Goal: Task Accomplishment & Management: Use online tool/utility

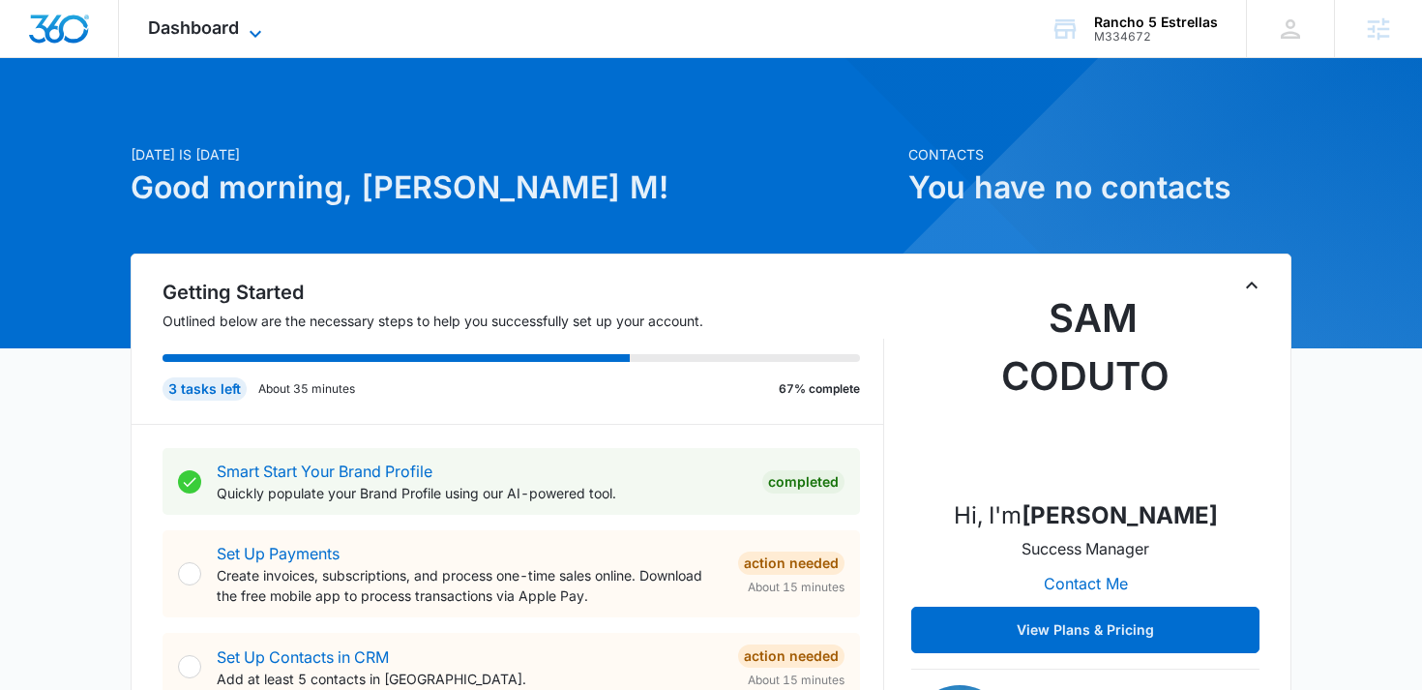
click at [218, 27] on span "Dashboard" at bounding box center [193, 27] width 91 height 20
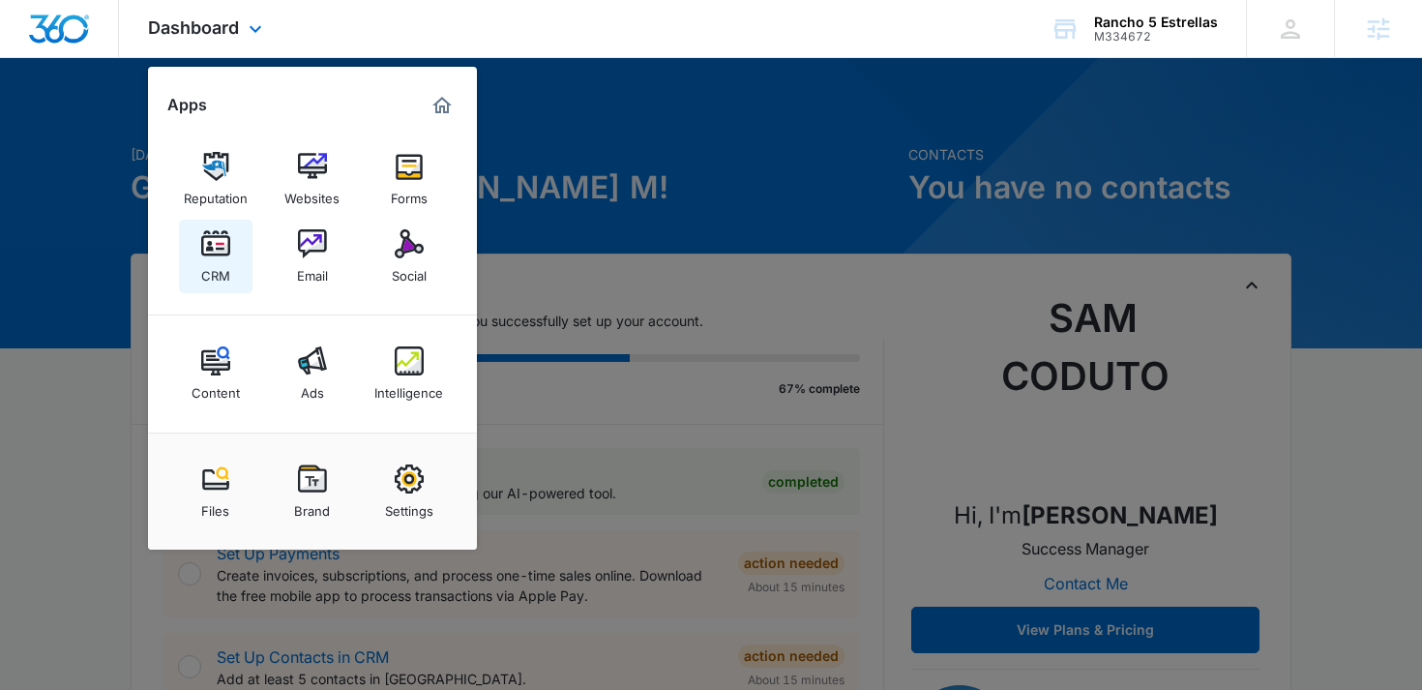
click at [222, 253] on img at bounding box center [215, 243] width 29 height 29
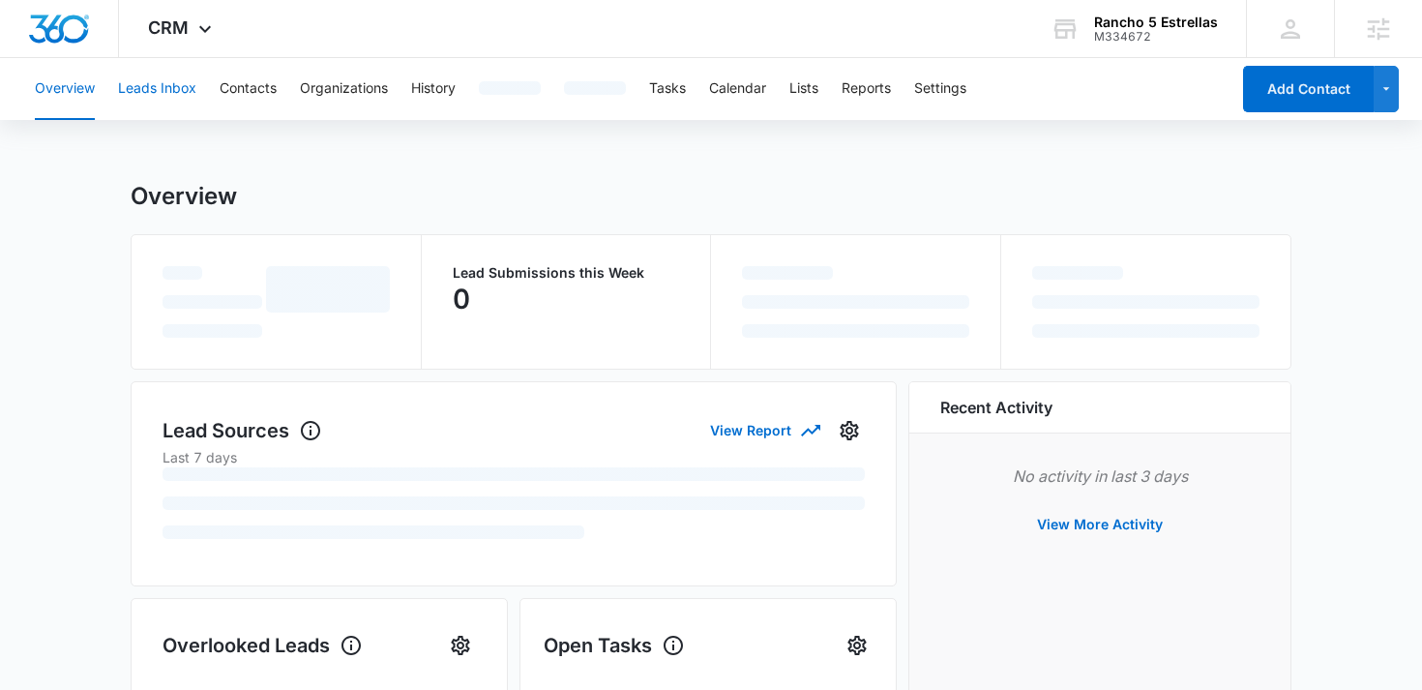
click at [162, 91] on button "Leads Inbox" at bounding box center [157, 89] width 78 height 62
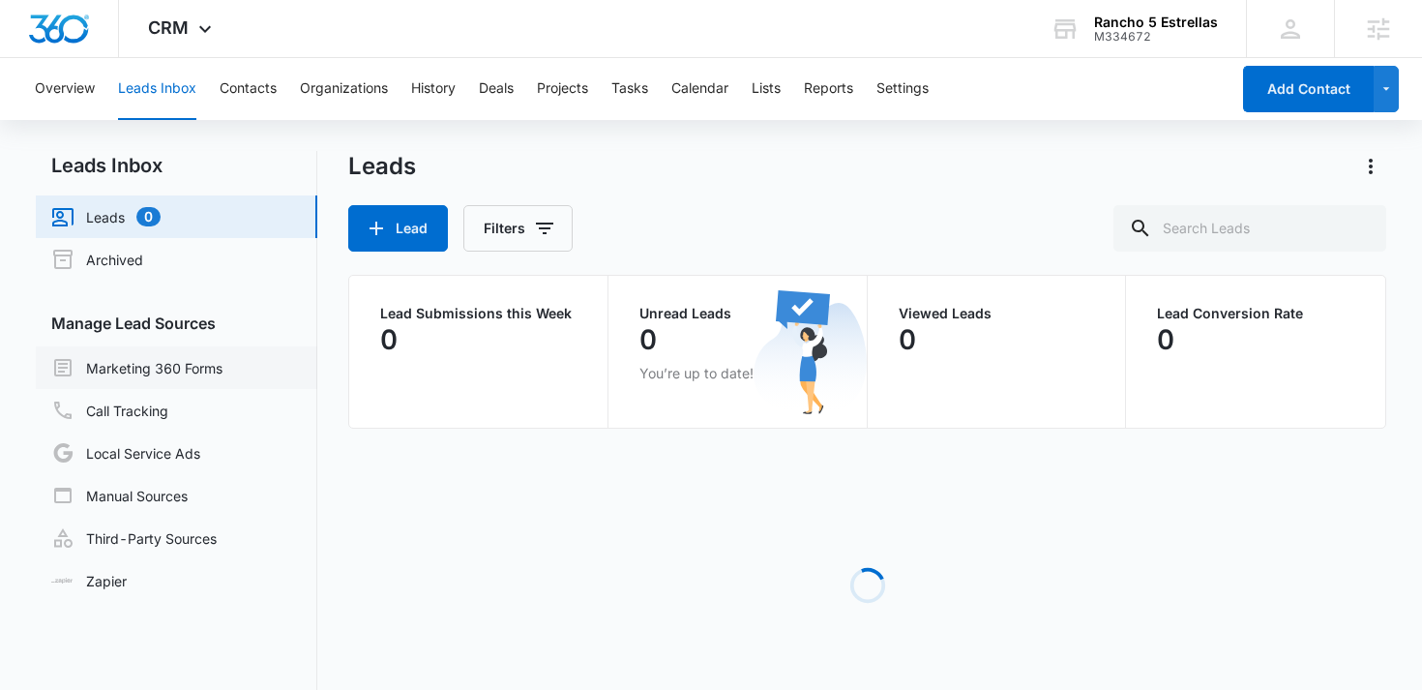
click at [133, 375] on link "Marketing 360 Forms" at bounding box center [136, 367] width 171 height 23
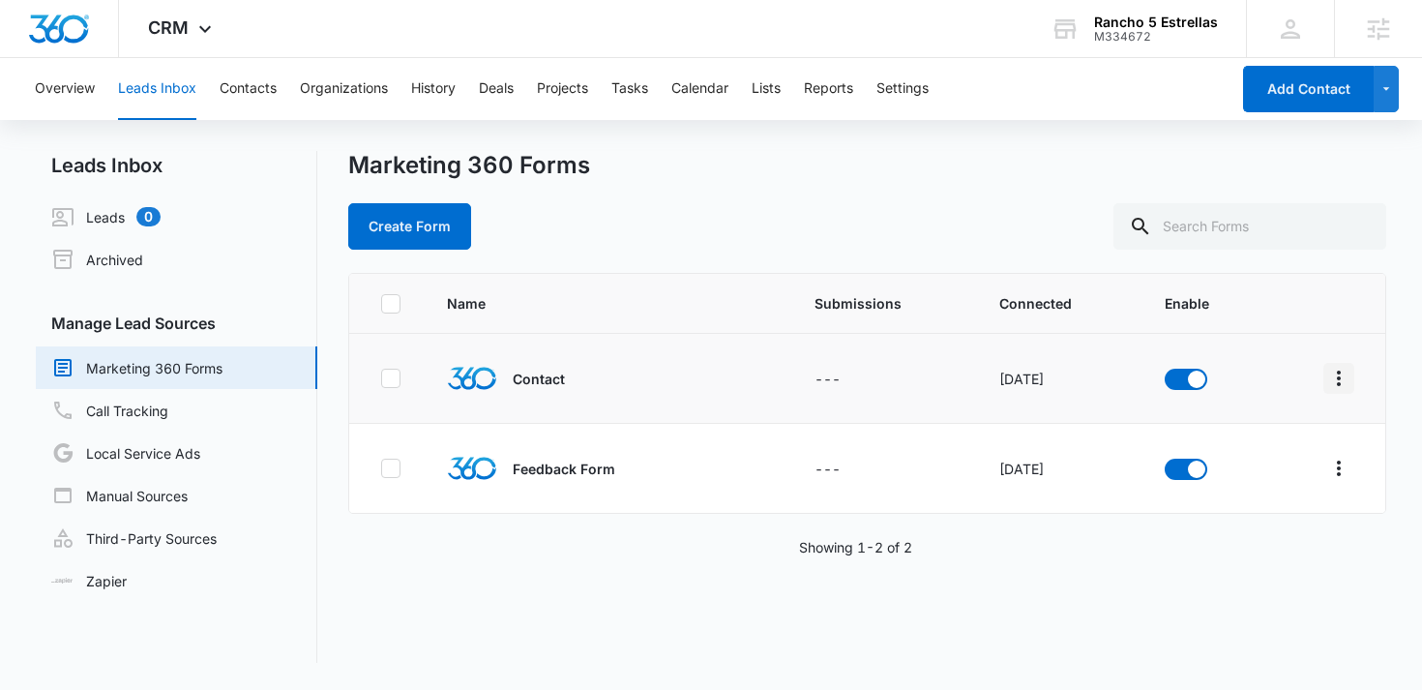
click at [1337, 380] on icon "Overflow Menu" at bounding box center [1338, 378] width 23 height 23
click at [1243, 494] on div "Field Mapping" at bounding box center [1252, 491] width 109 height 14
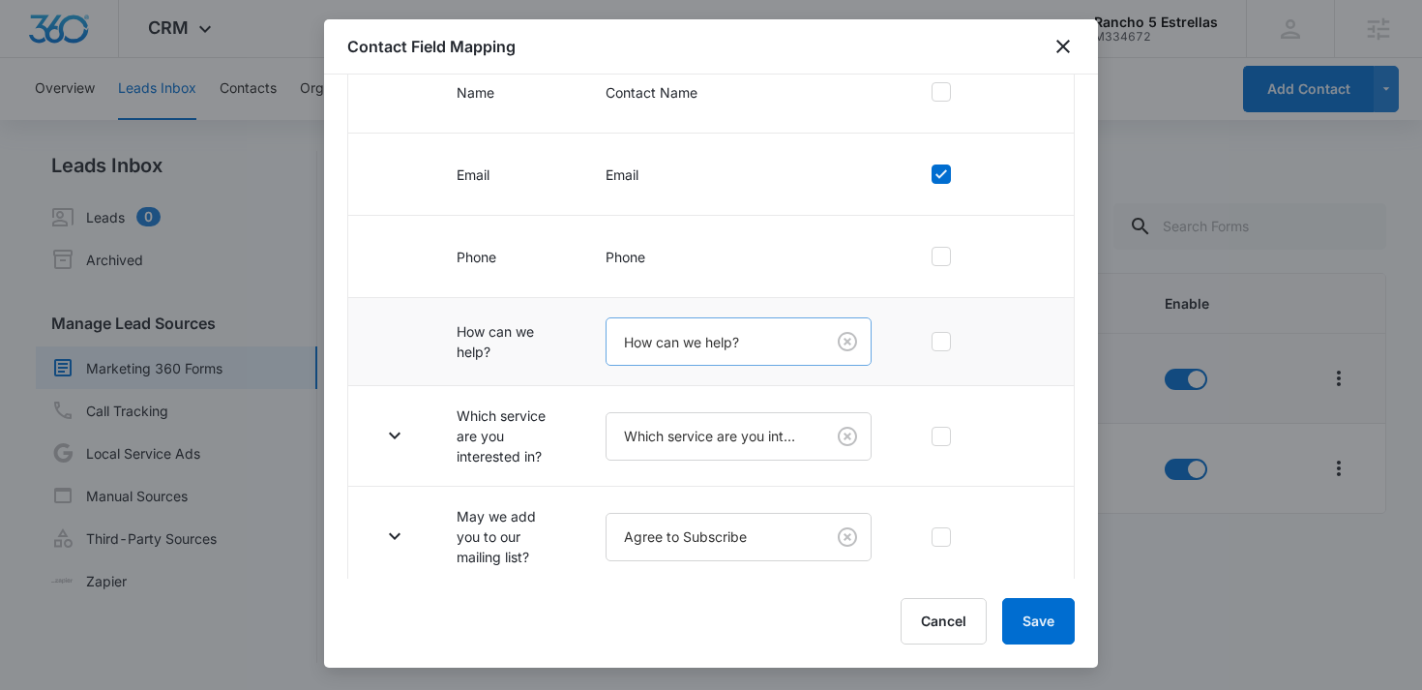
scroll to position [280, 0]
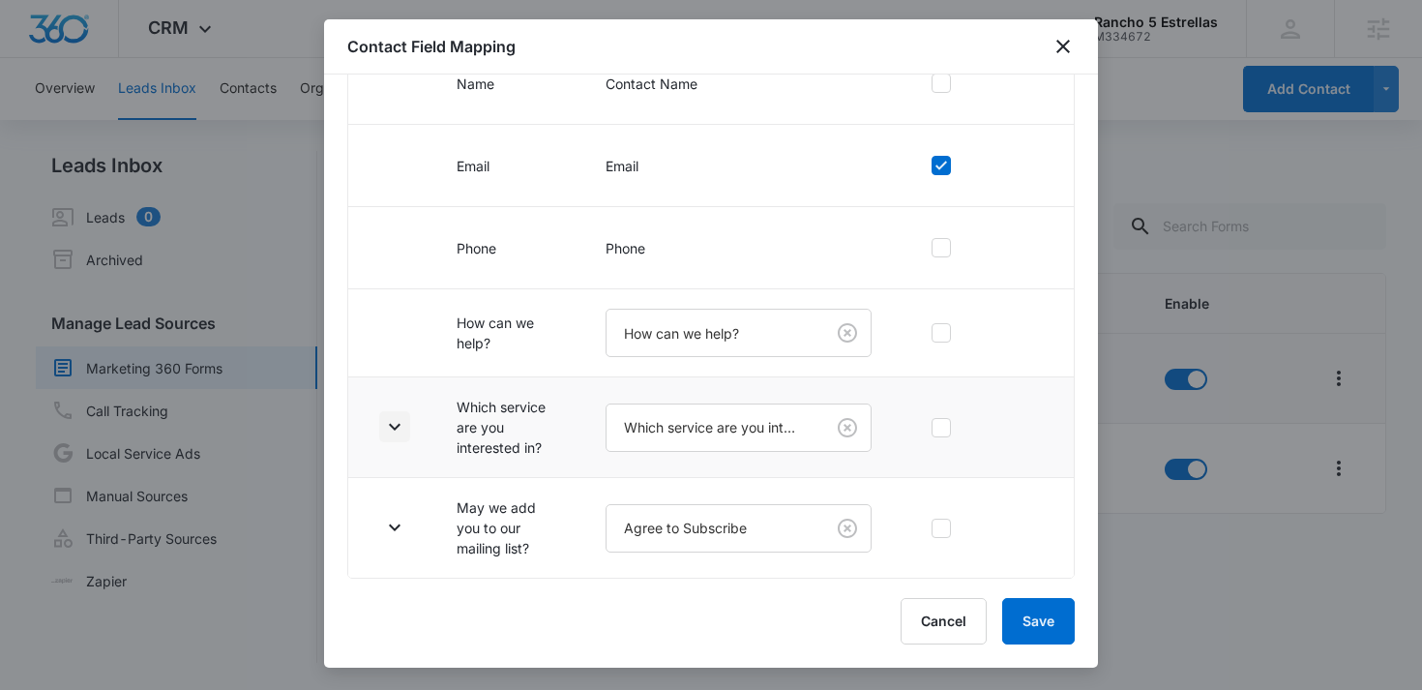
click at [395, 436] on icon "button" at bounding box center [394, 426] width 23 height 23
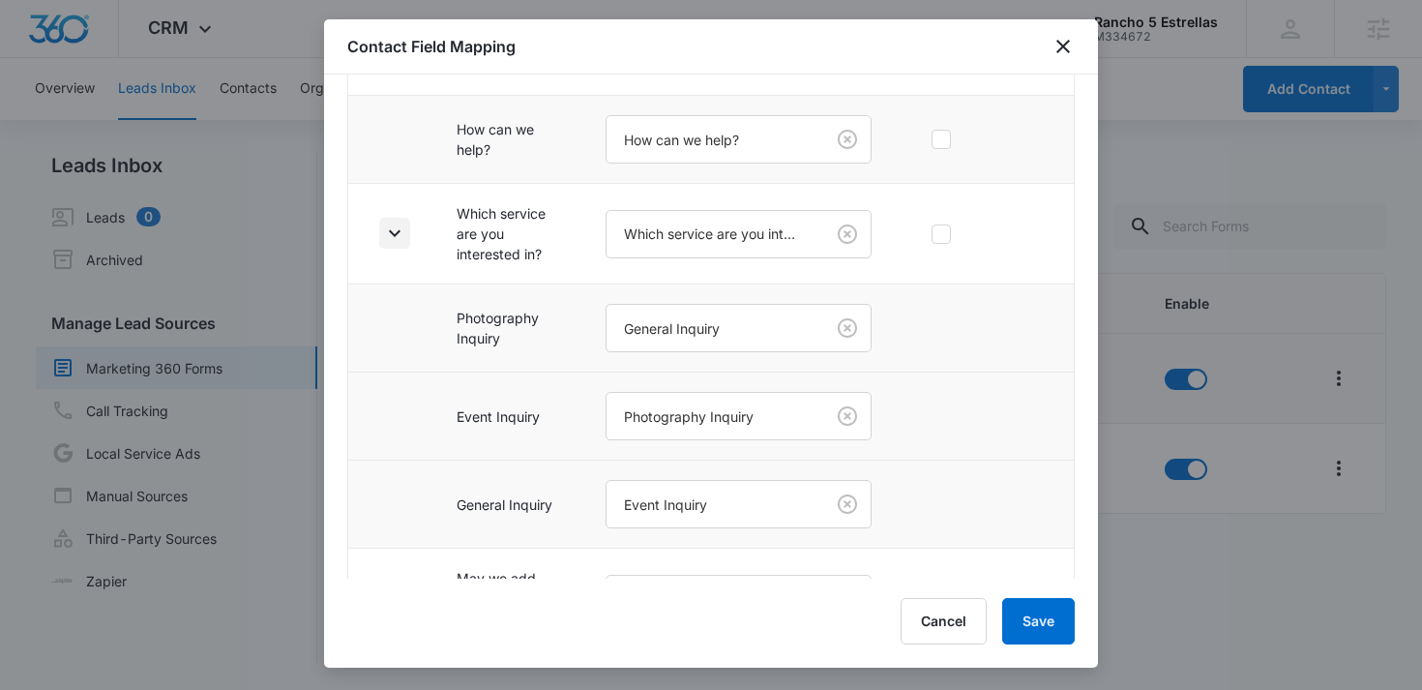
scroll to position [544, 0]
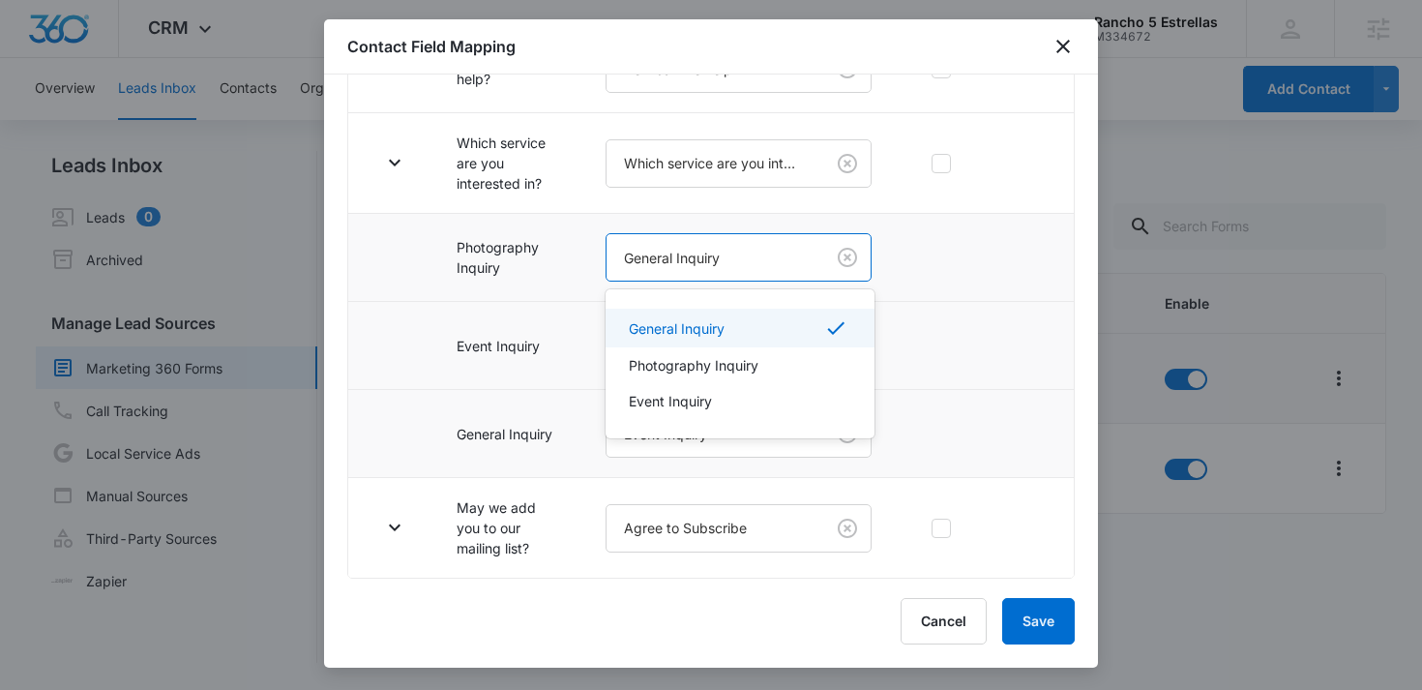
click at [772, 260] on body "CRM Apps Reputation Websites Forms CRM Email Social Content Ads Intelligence Fi…" at bounding box center [711, 345] width 1422 height 690
click at [688, 364] on p "Photography Inquiry" at bounding box center [694, 365] width 130 height 20
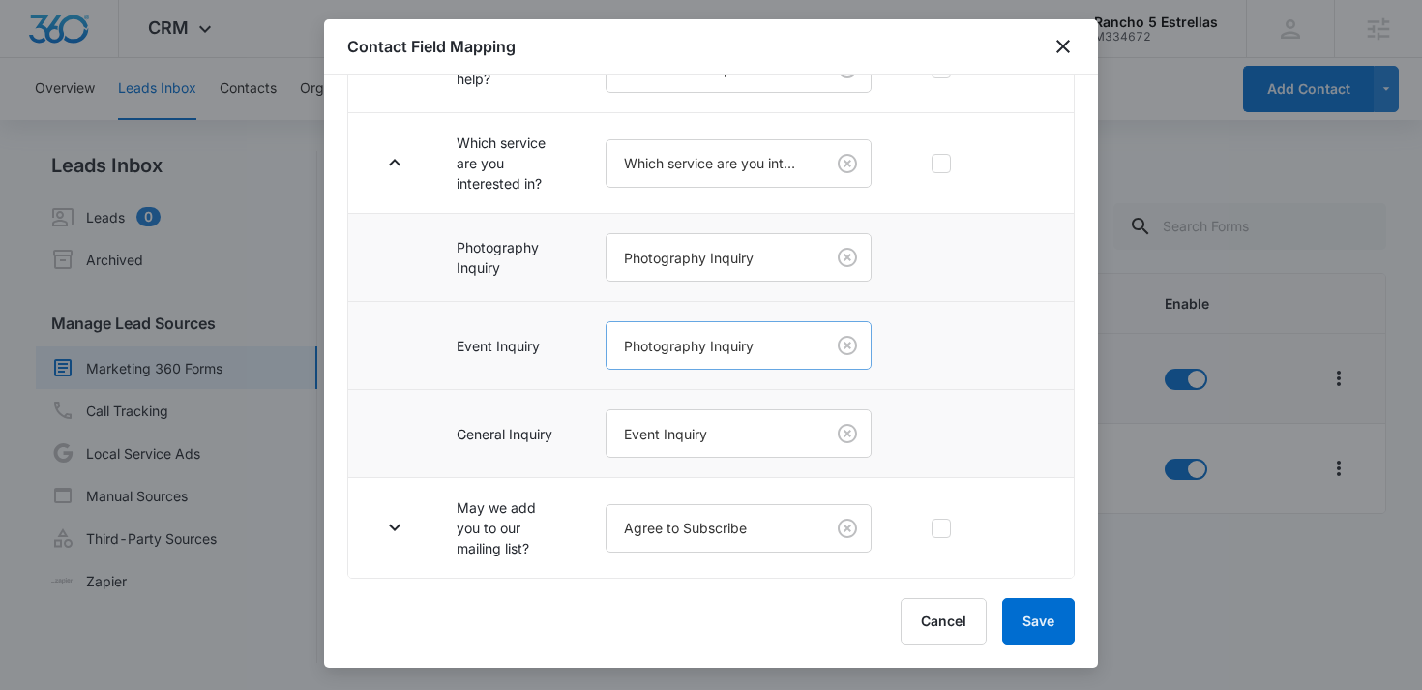
click at [709, 346] on body "CRM Apps Reputation Websites Forms CRM Email Social Content Ads Intelligence Fi…" at bounding box center [711, 345] width 1422 height 690
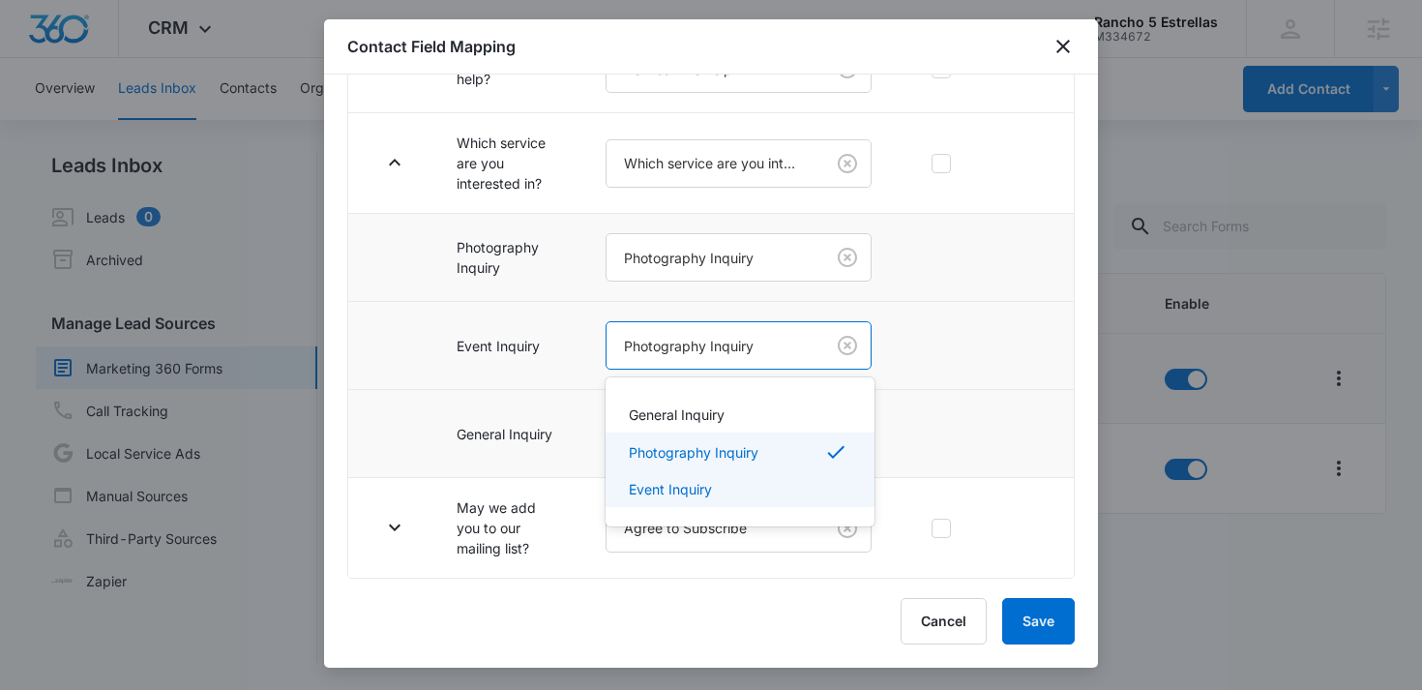
click at [656, 482] on p "Event Inquiry" at bounding box center [670, 489] width 83 height 20
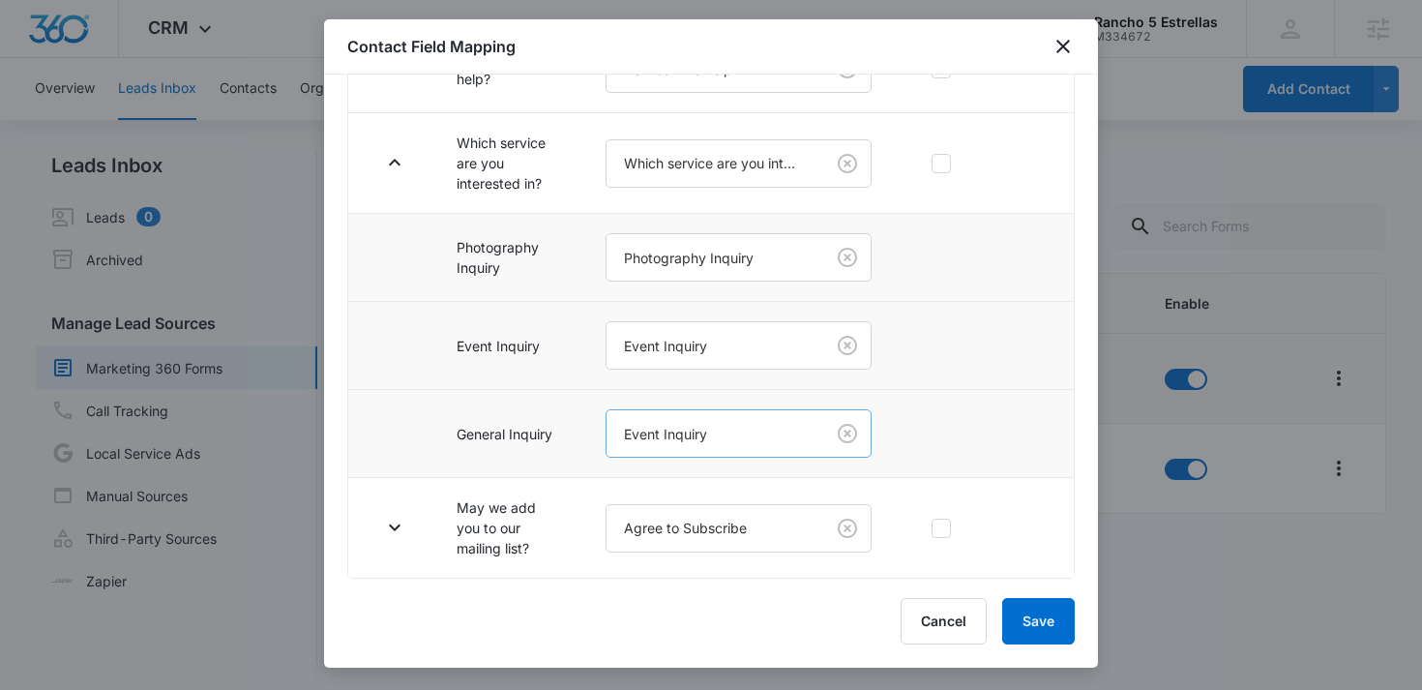
click at [676, 445] on body "CRM Apps Reputation Websites Forms CRM Email Social Content Ads Intelligence Fi…" at bounding box center [711, 345] width 1422 height 690
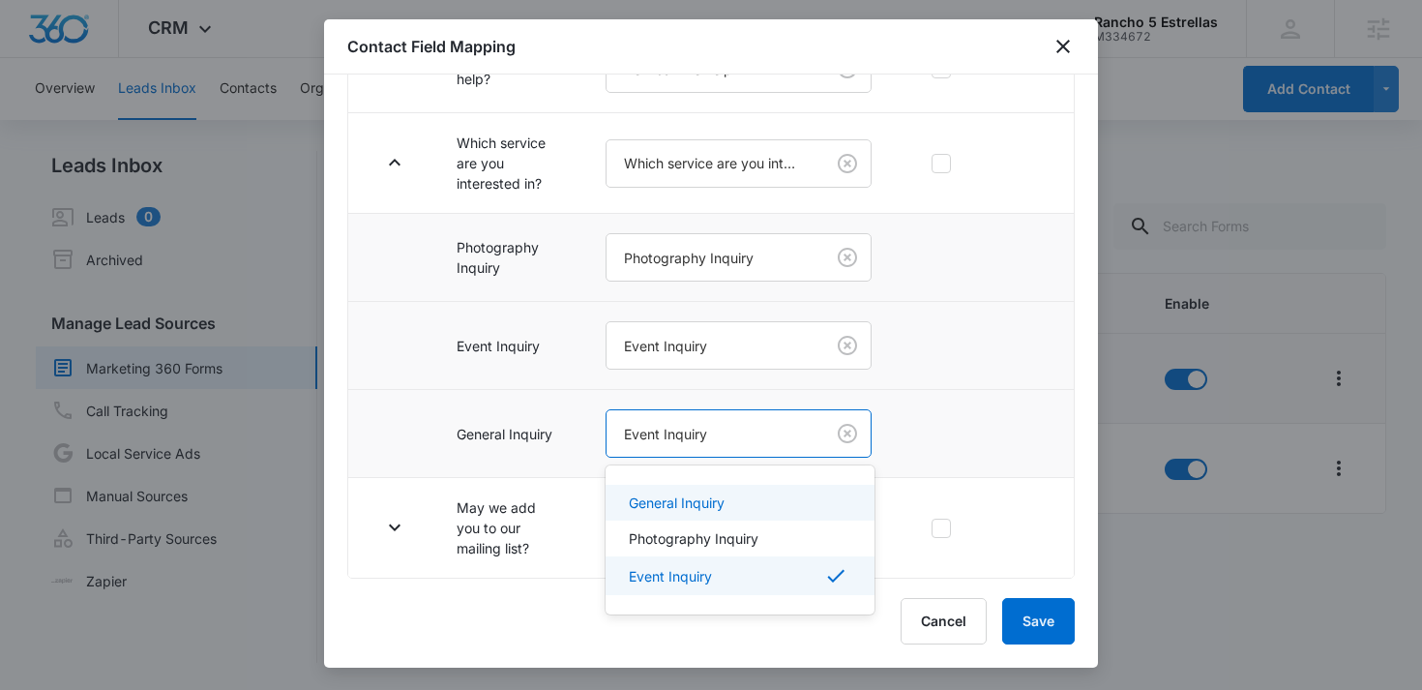
click at [666, 496] on p "General Inquiry" at bounding box center [677, 502] width 96 height 20
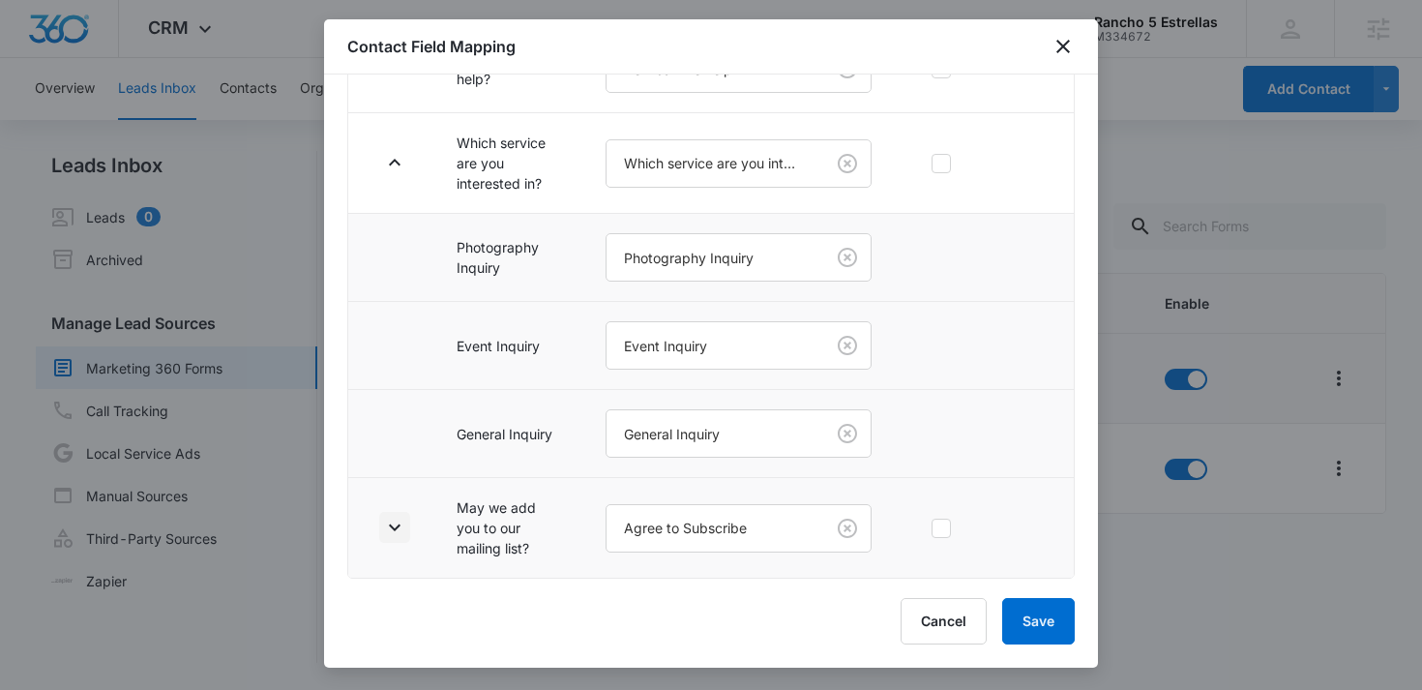
click at [408, 523] on button "button" at bounding box center [394, 527] width 31 height 31
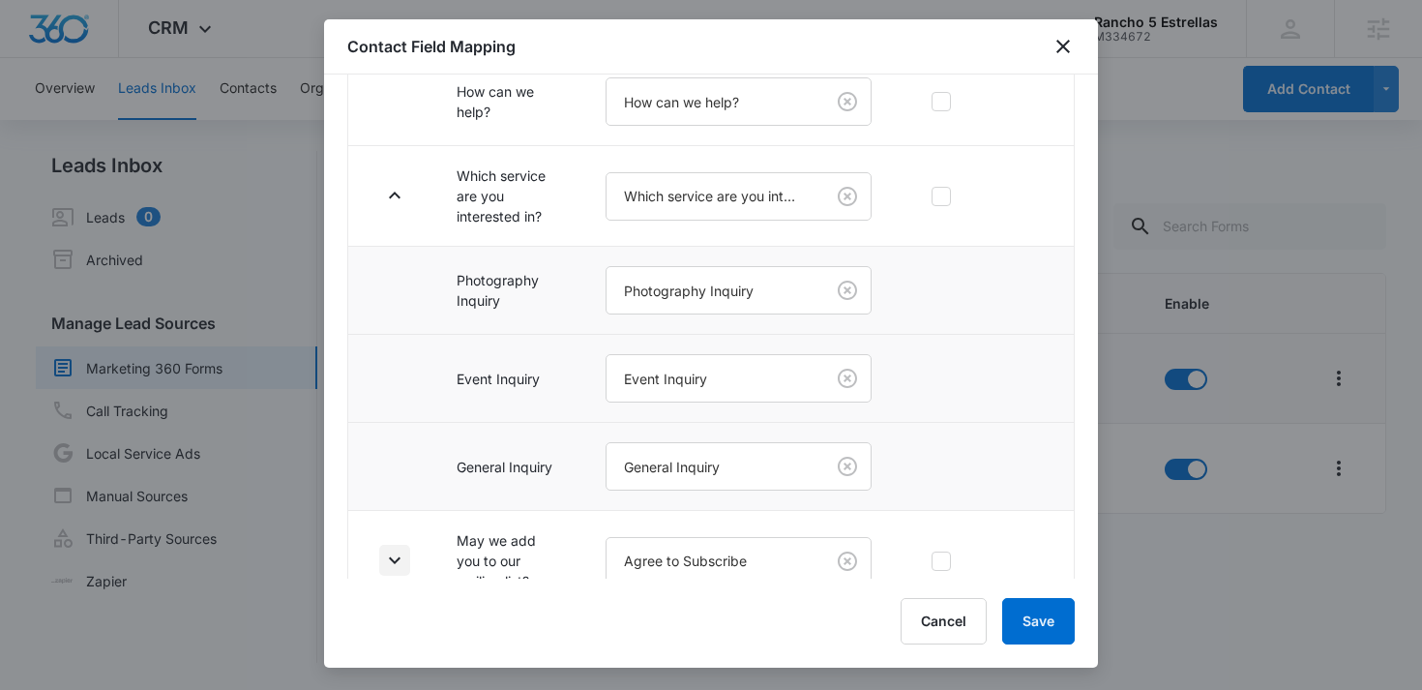
scroll to position [505, 0]
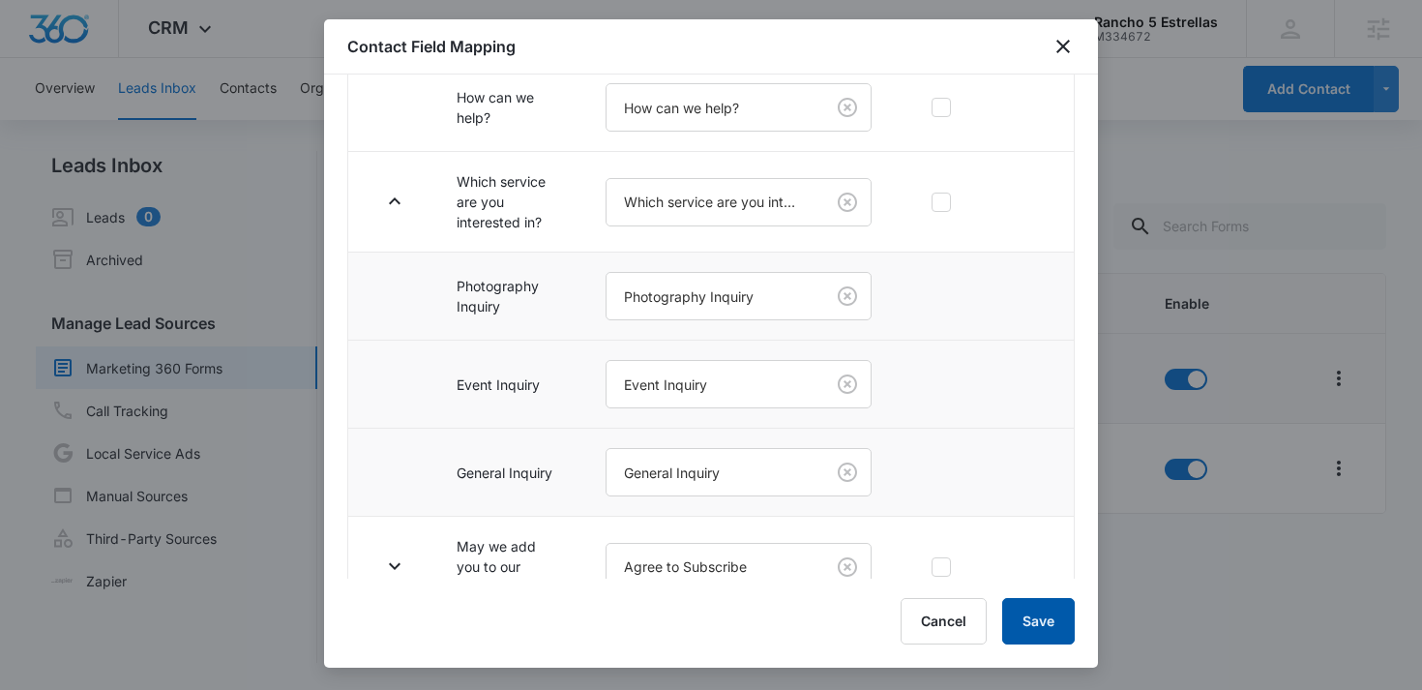
click at [1044, 614] on button "Save" at bounding box center [1038, 621] width 73 height 46
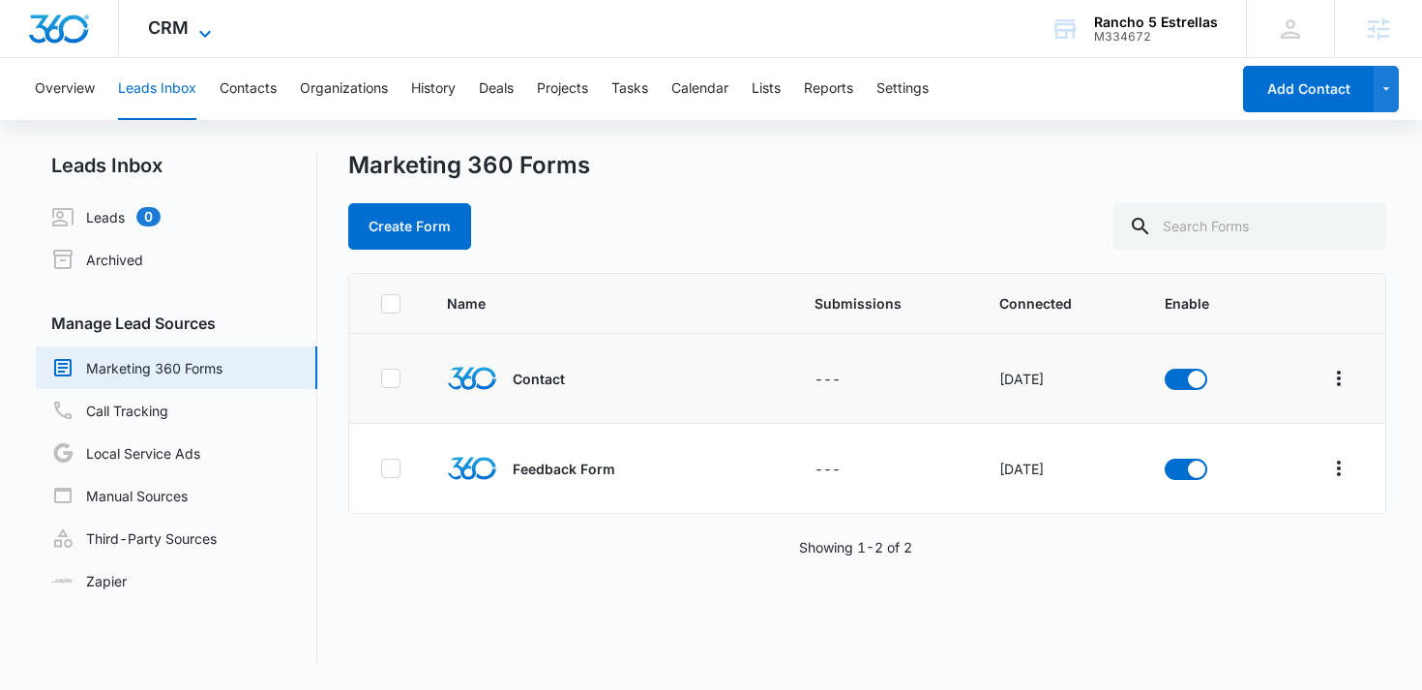
click at [208, 27] on icon at bounding box center [204, 33] width 23 height 23
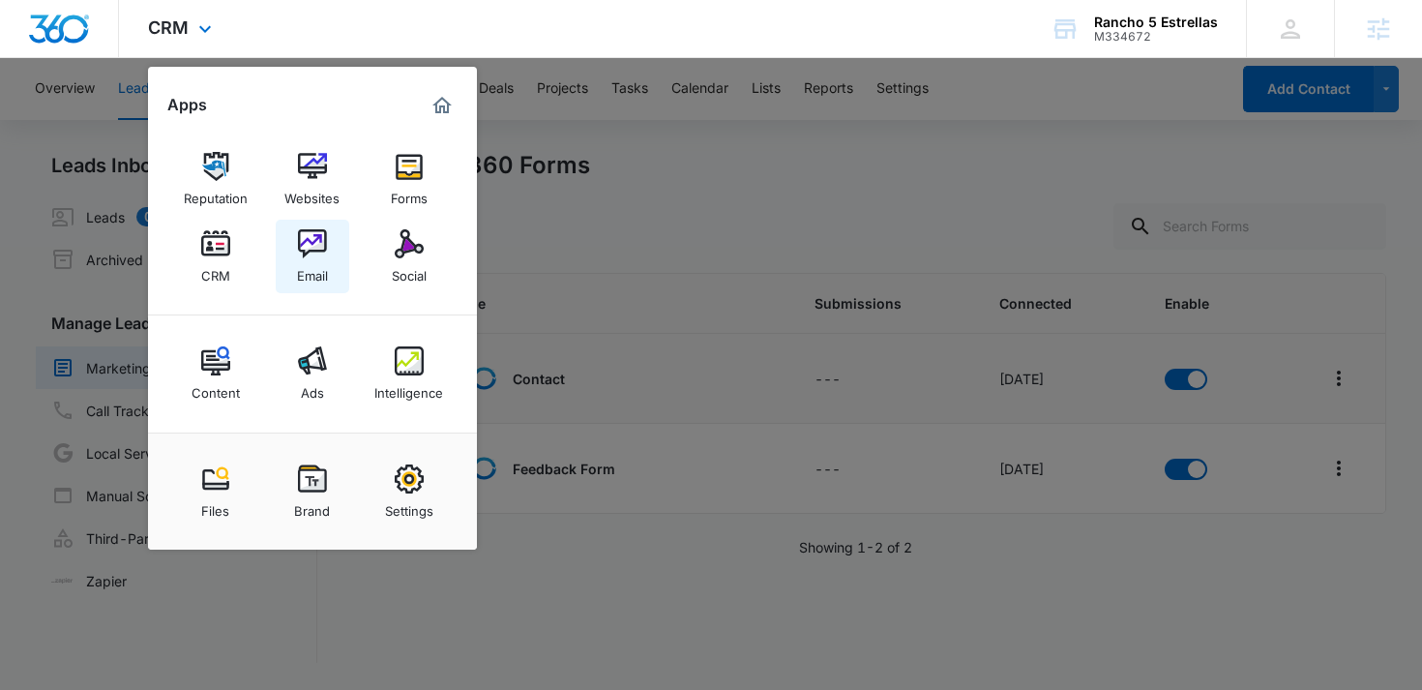
click at [314, 248] on img at bounding box center [312, 243] width 29 height 29
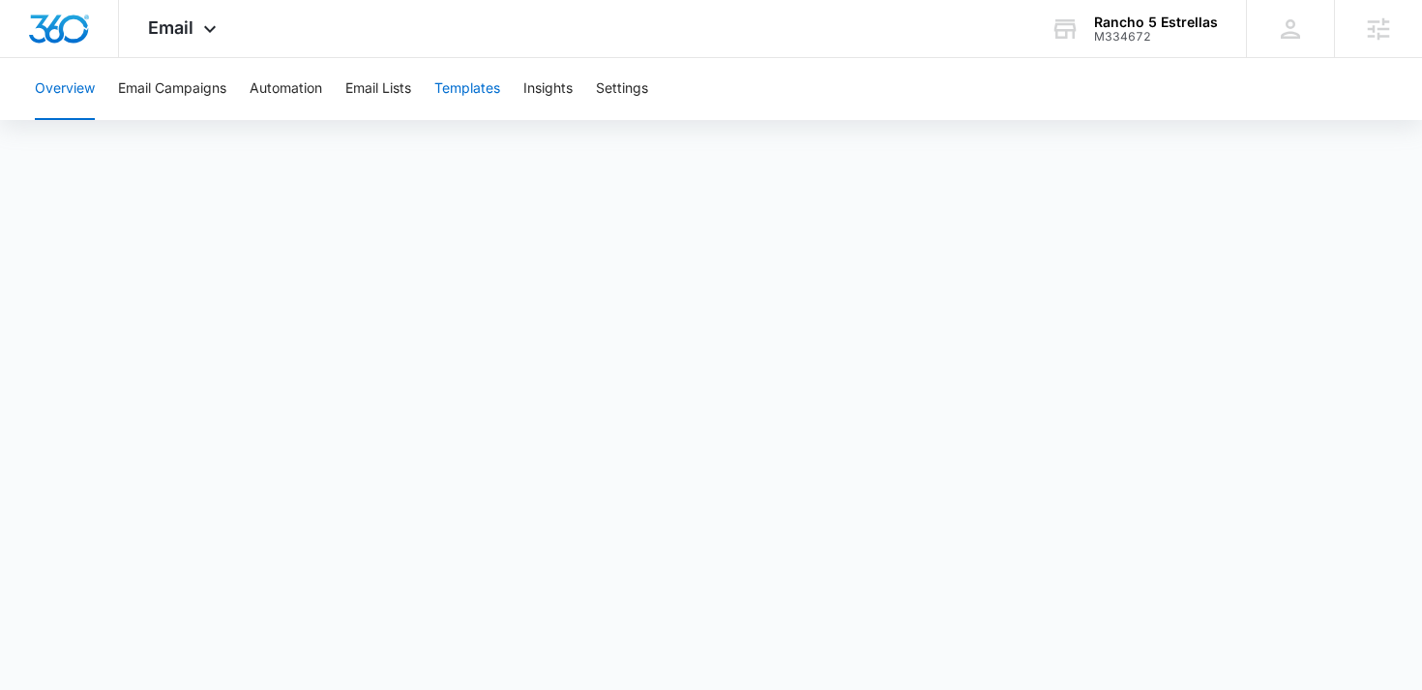
click at [480, 81] on button "Templates" at bounding box center [467, 89] width 66 height 62
click at [311, 88] on button "Automation" at bounding box center [286, 89] width 73 height 62
